Goal: Complete application form: Complete application form

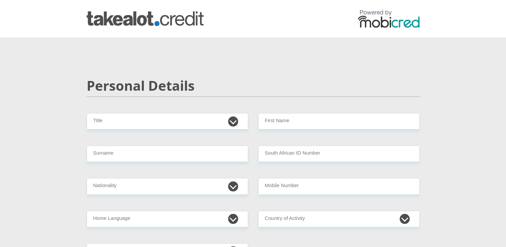
click at [128, 19] on img at bounding box center [145, 18] width 117 height 15
click at [114, 17] on img at bounding box center [145, 18] width 117 height 15
click at [122, 13] on img at bounding box center [145, 18] width 117 height 15
click at [113, 21] on img at bounding box center [145, 18] width 117 height 15
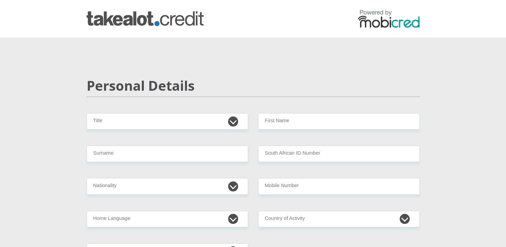
click at [113, 21] on img at bounding box center [145, 18] width 117 height 15
